Goal: Navigation & Orientation: Find specific page/section

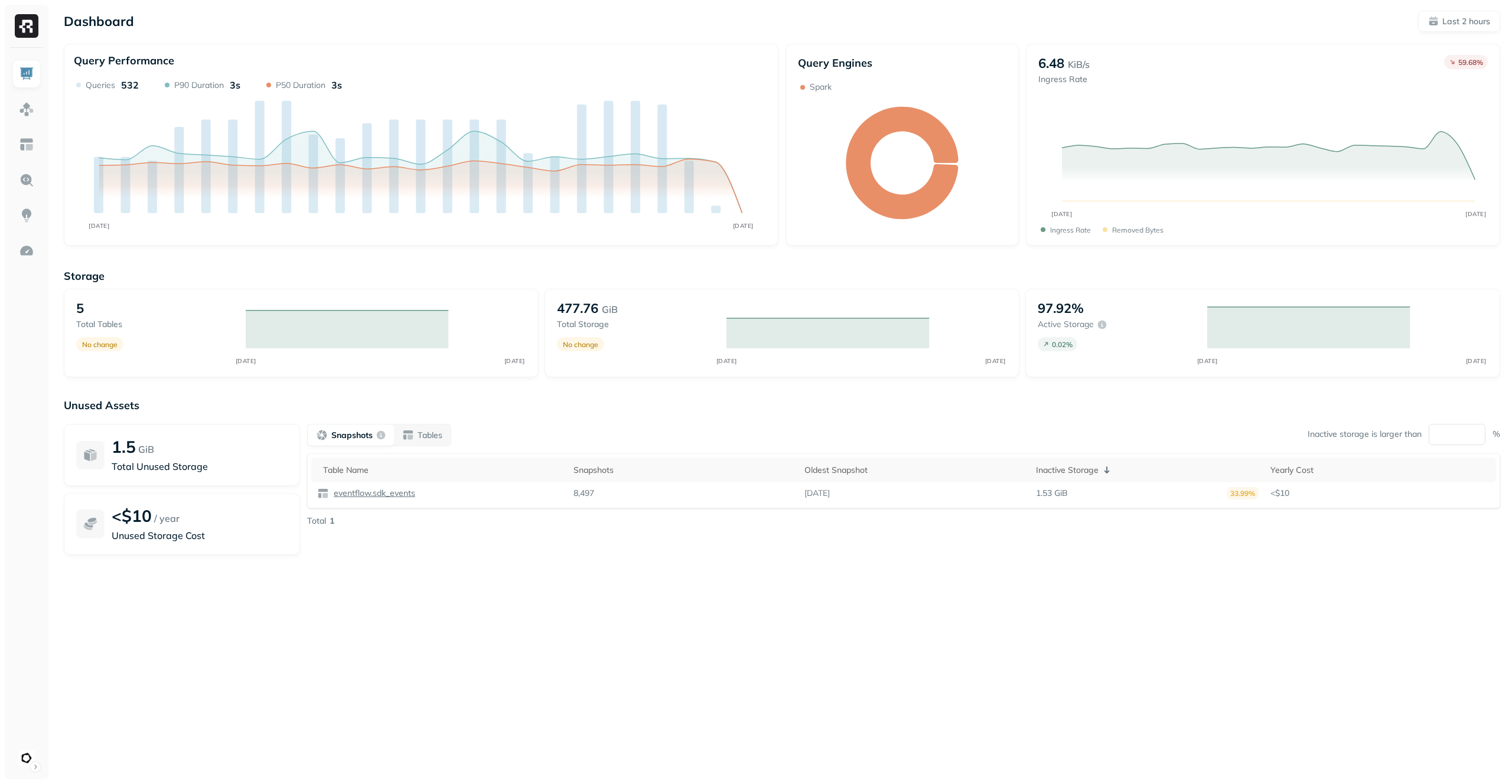
click at [32, 112] on img at bounding box center [26, 109] width 16 height 16
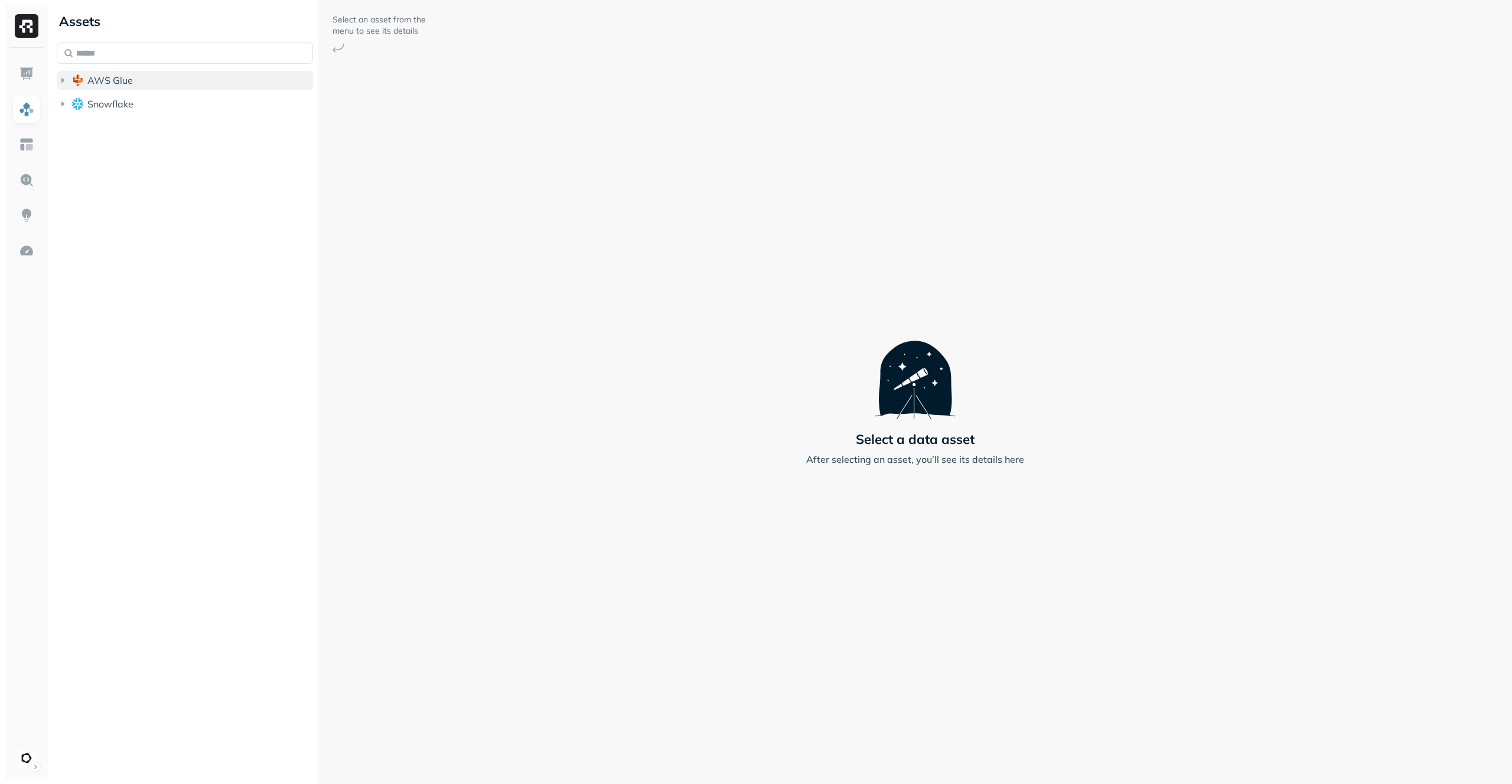
click at [169, 77] on button "AWS Glue" at bounding box center [184, 80] width 257 height 19
click at [166, 103] on button "eventflow" at bounding box center [191, 102] width 245 height 19
click at [171, 121] on button "Tables ( 5 )" at bounding box center [197, 125] width 234 height 19
click at [175, 152] on span "enriched_events" at bounding box center [150, 148] width 72 height 12
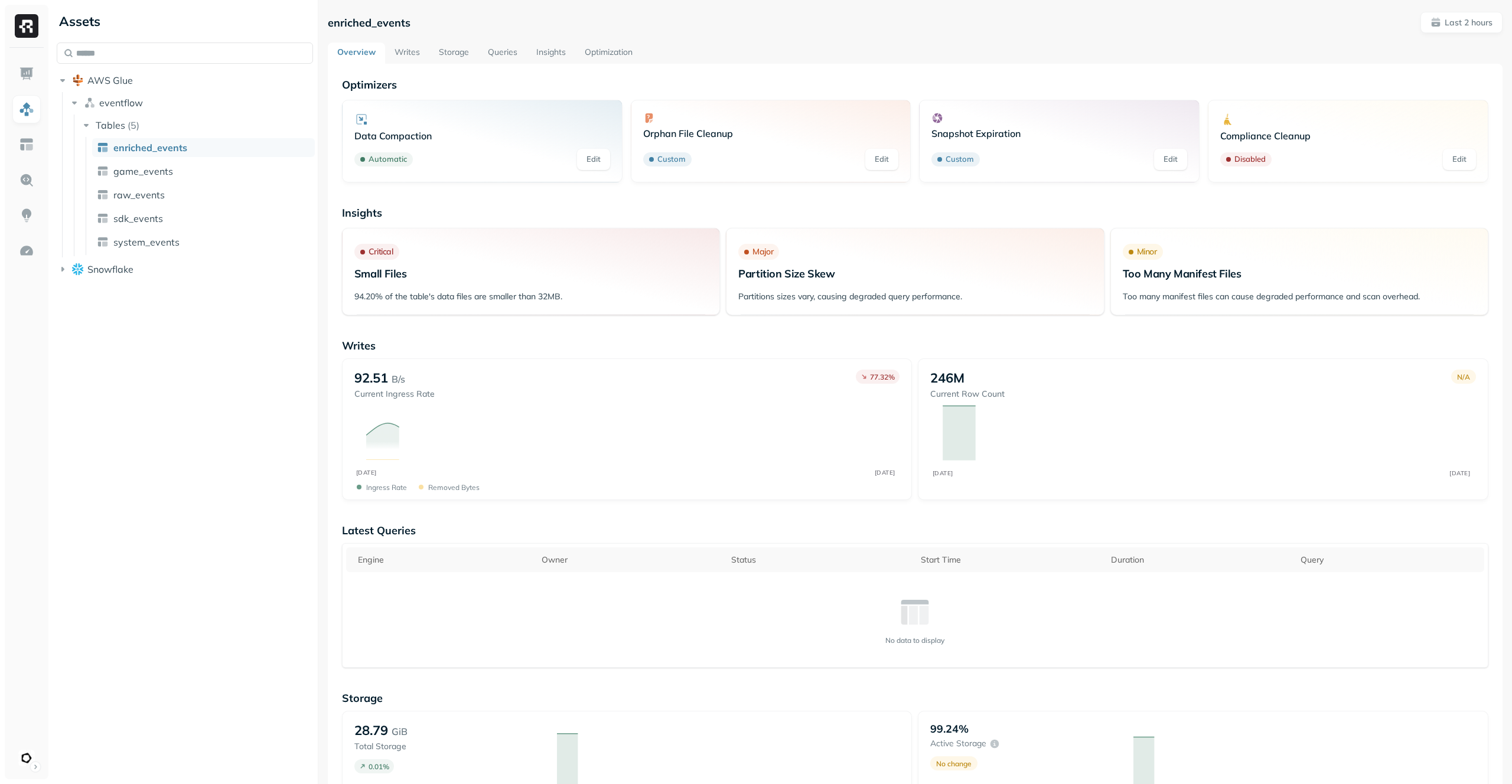
click at [455, 56] on link "Storage" at bounding box center [454, 53] width 49 height 21
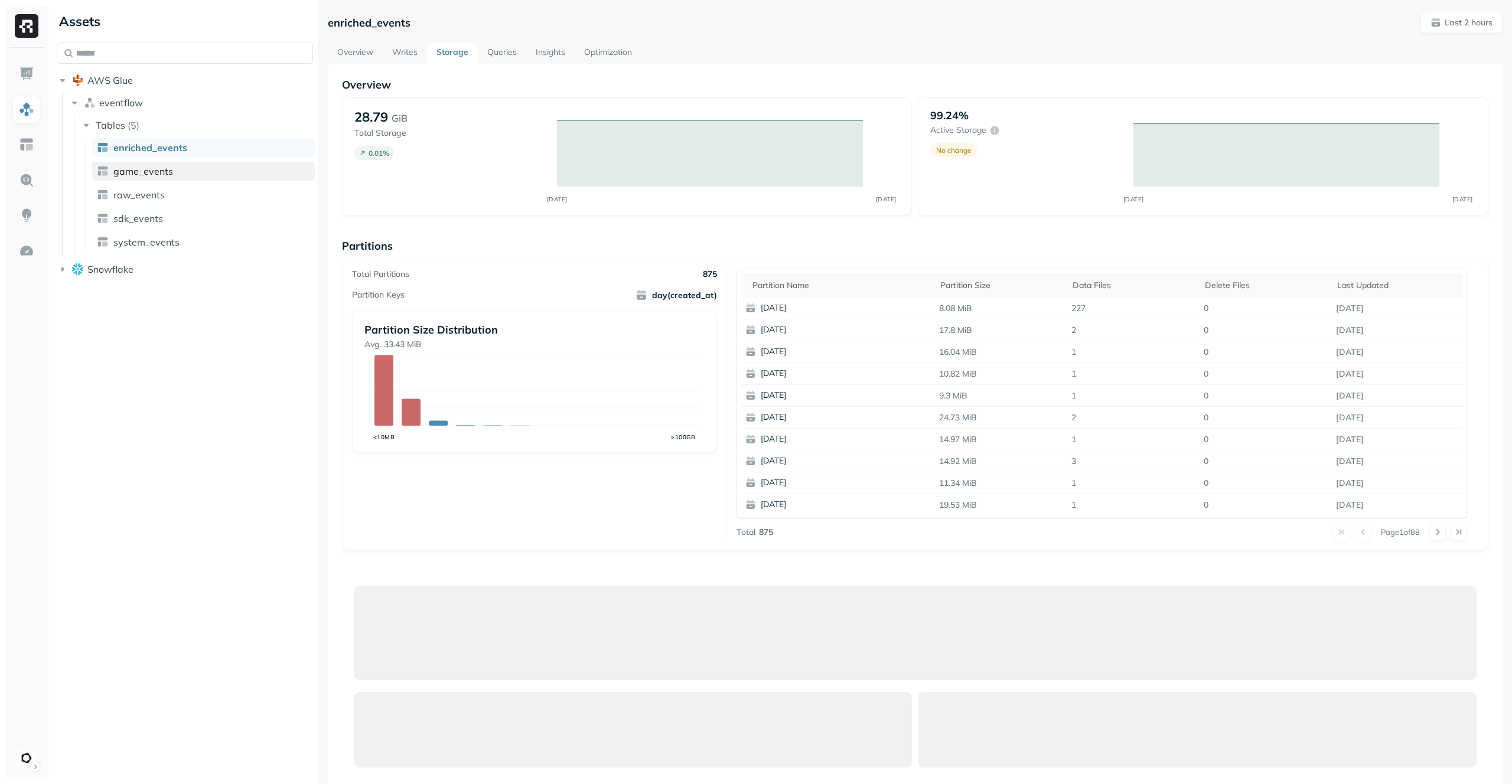
click at [166, 165] on span "game_events" at bounding box center [143, 171] width 59 height 12
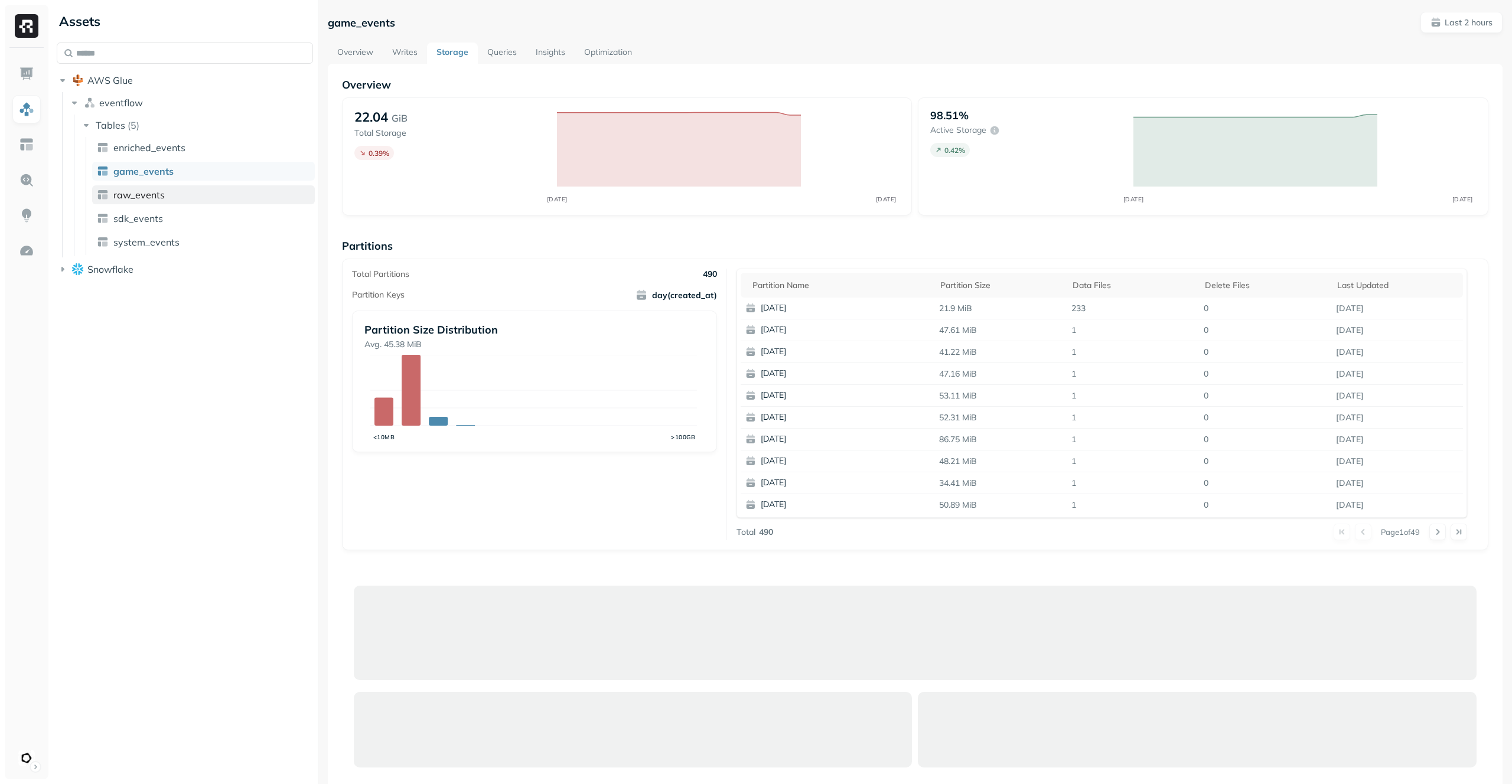
click at [180, 190] on link "raw_events" at bounding box center [203, 195] width 223 height 19
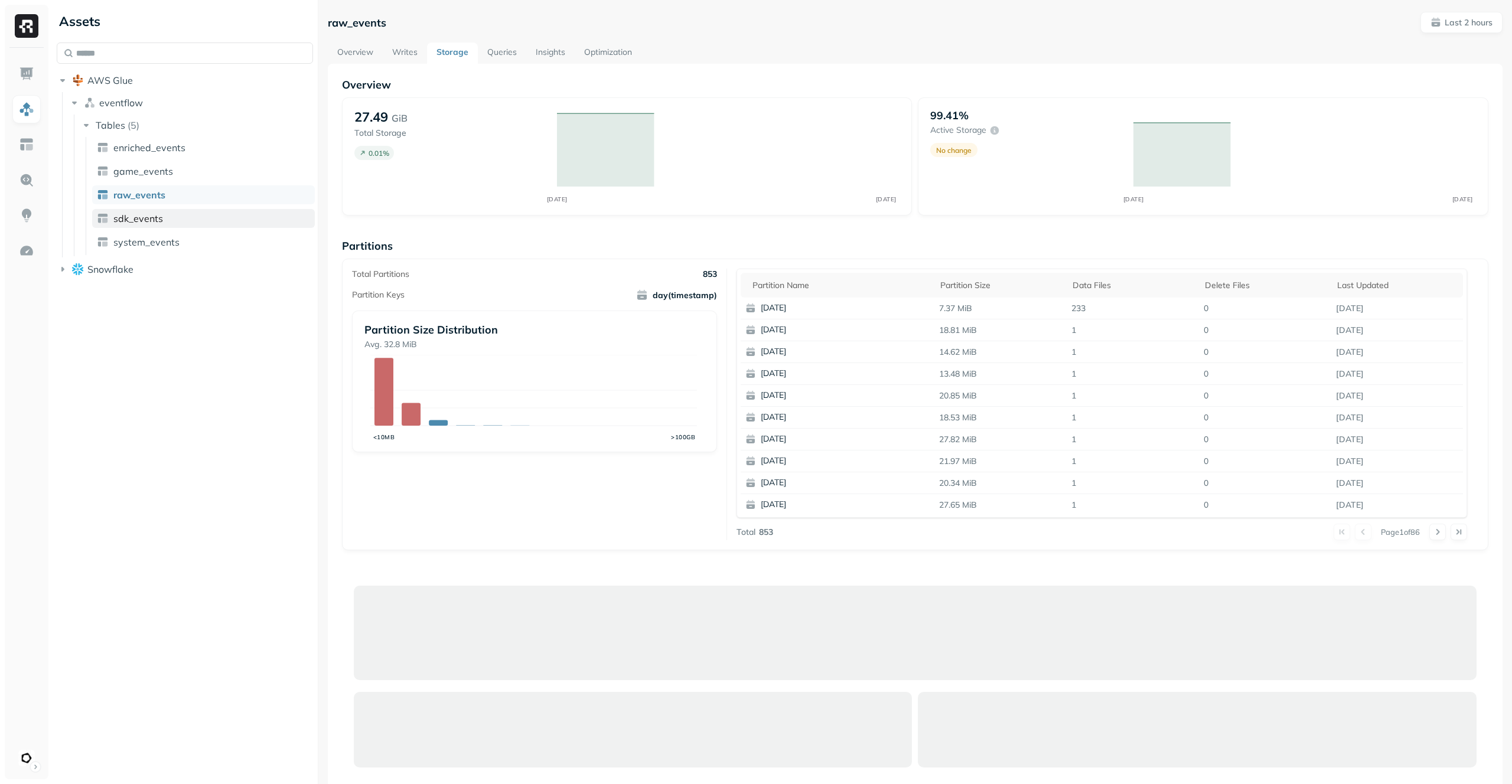
click at [182, 211] on link "sdk_events" at bounding box center [203, 218] width 223 height 19
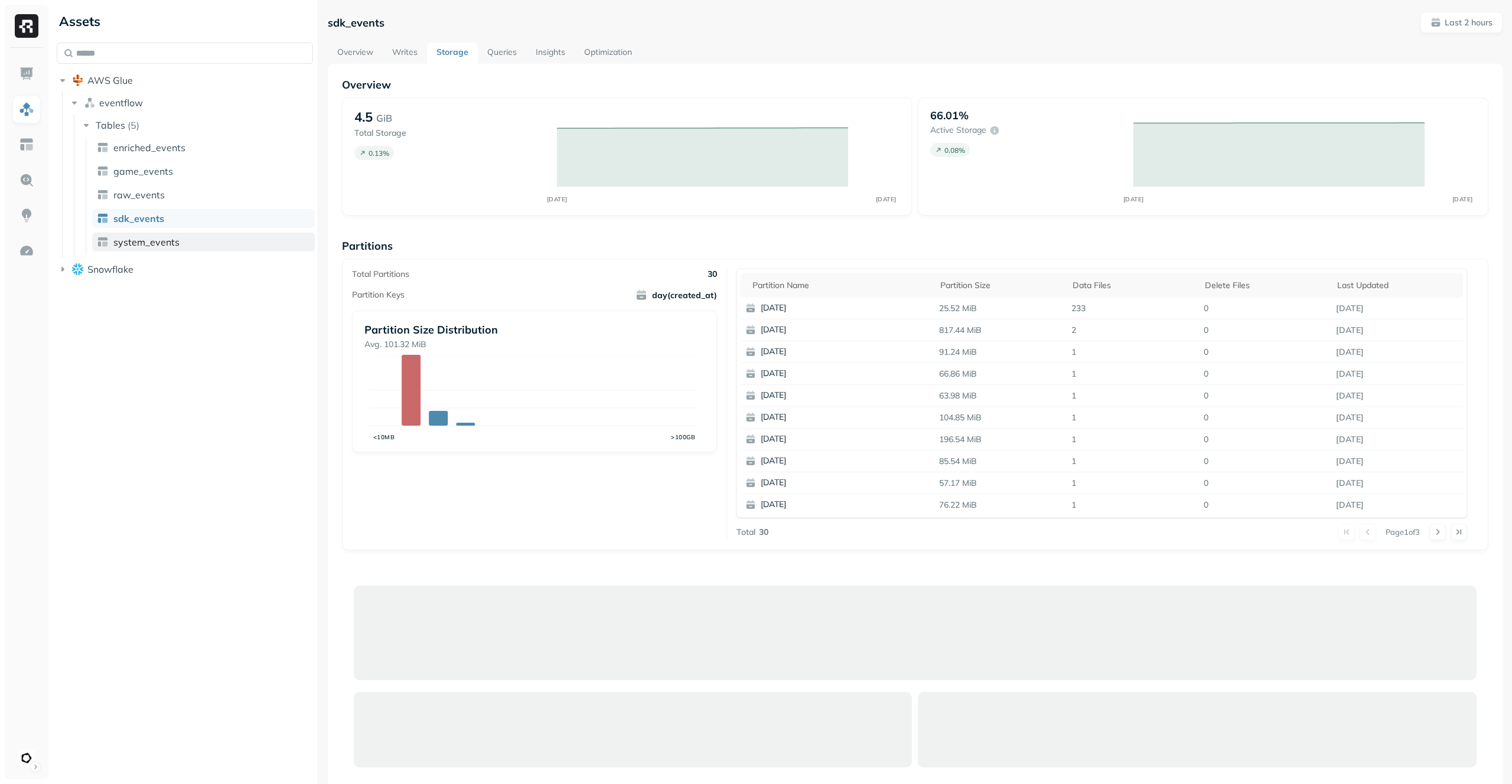
click at [187, 237] on link "system_events" at bounding box center [203, 242] width 223 height 19
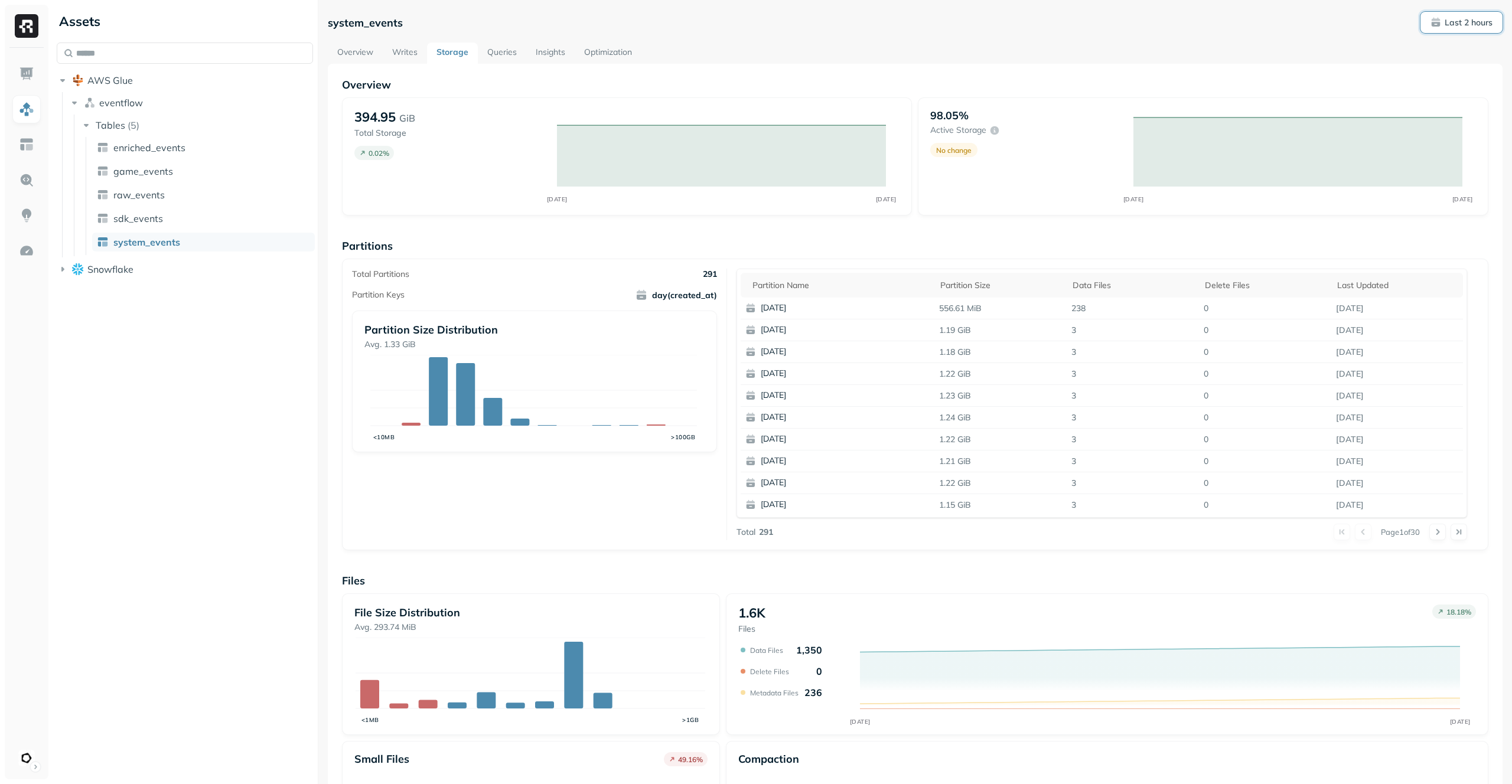
click at [1445, 17] on p "Last 2 hours" at bounding box center [1469, 23] width 48 height 11
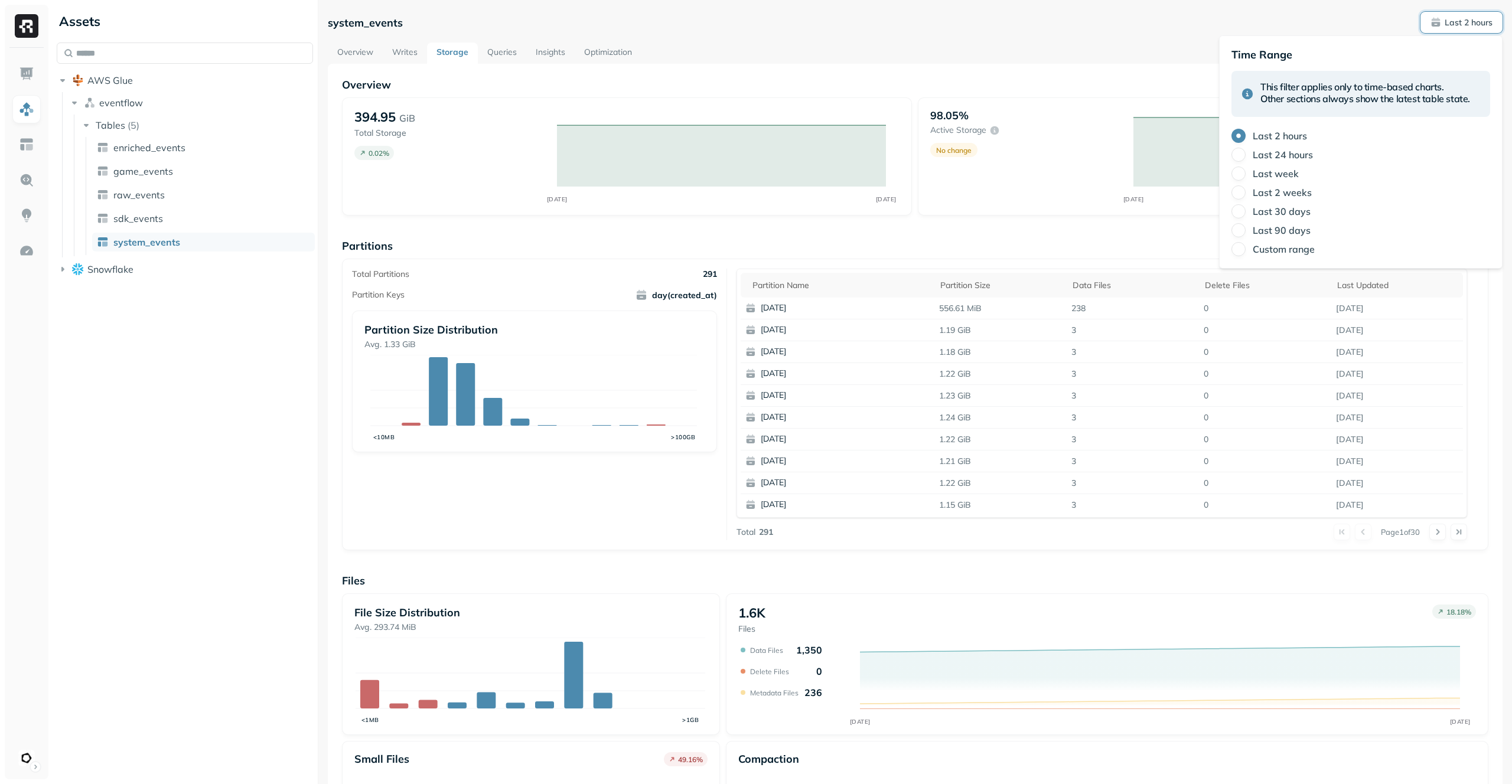
click at [1445, 17] on p "Last 2 hours" at bounding box center [1469, 23] width 48 height 11
